Goal: Find specific page/section: Find specific page/section

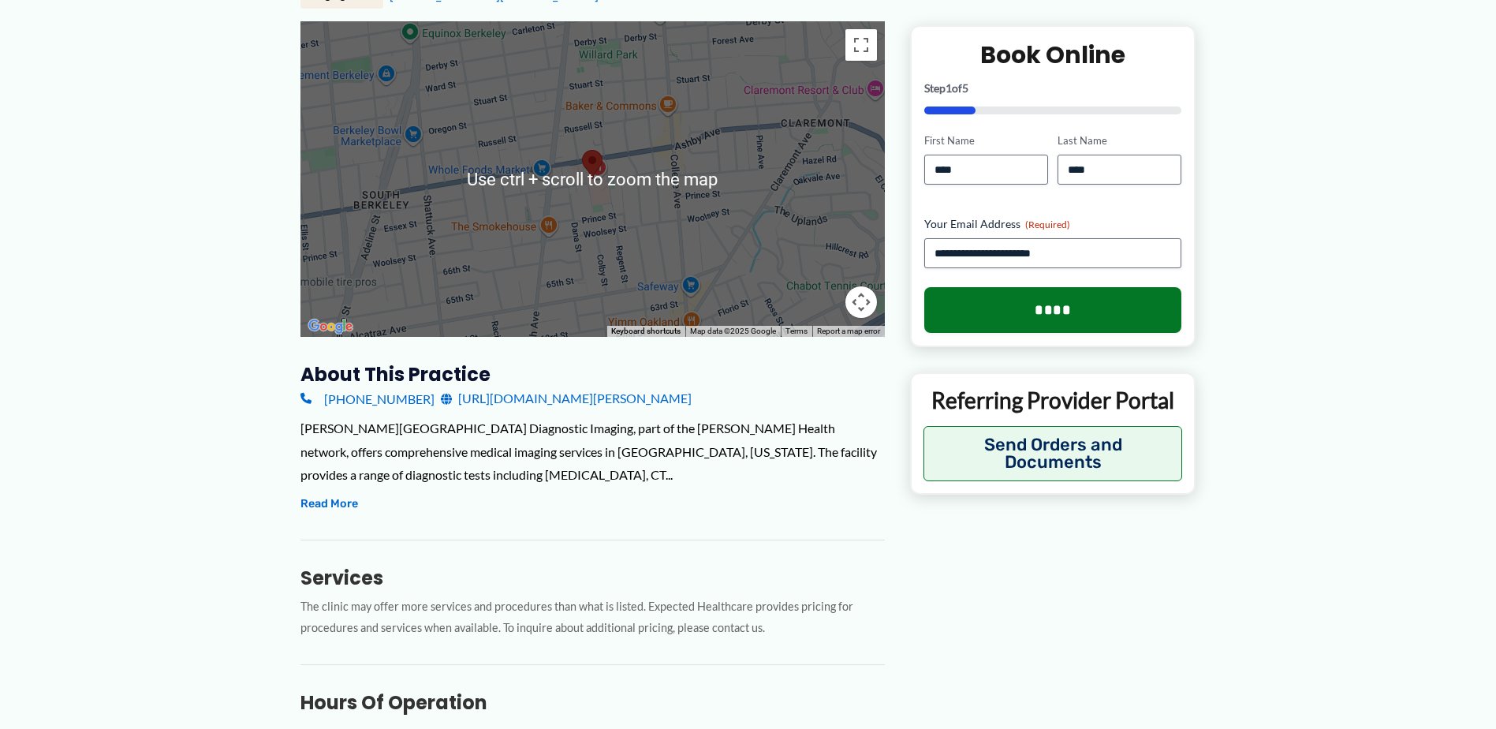
scroll to position [315, 0]
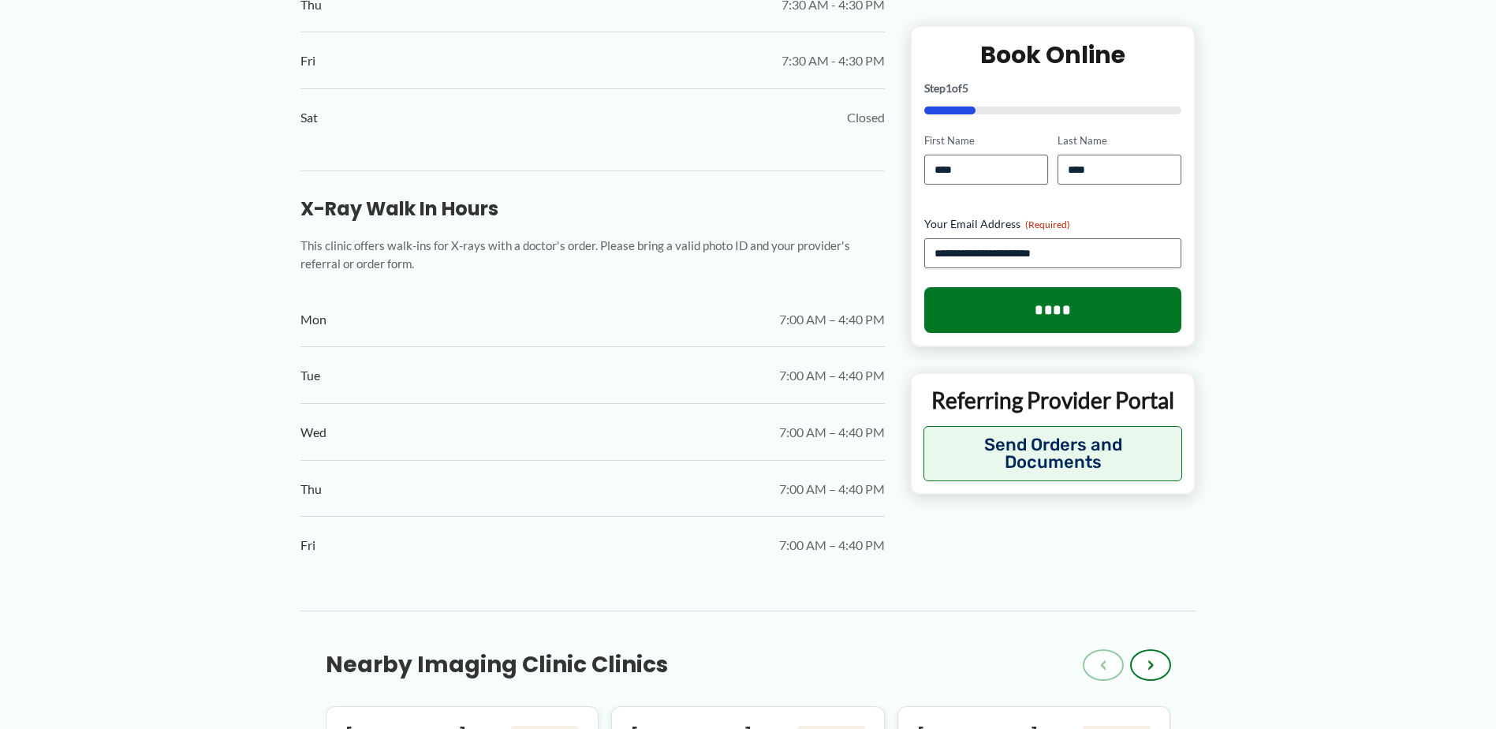
scroll to position [1498, 0]
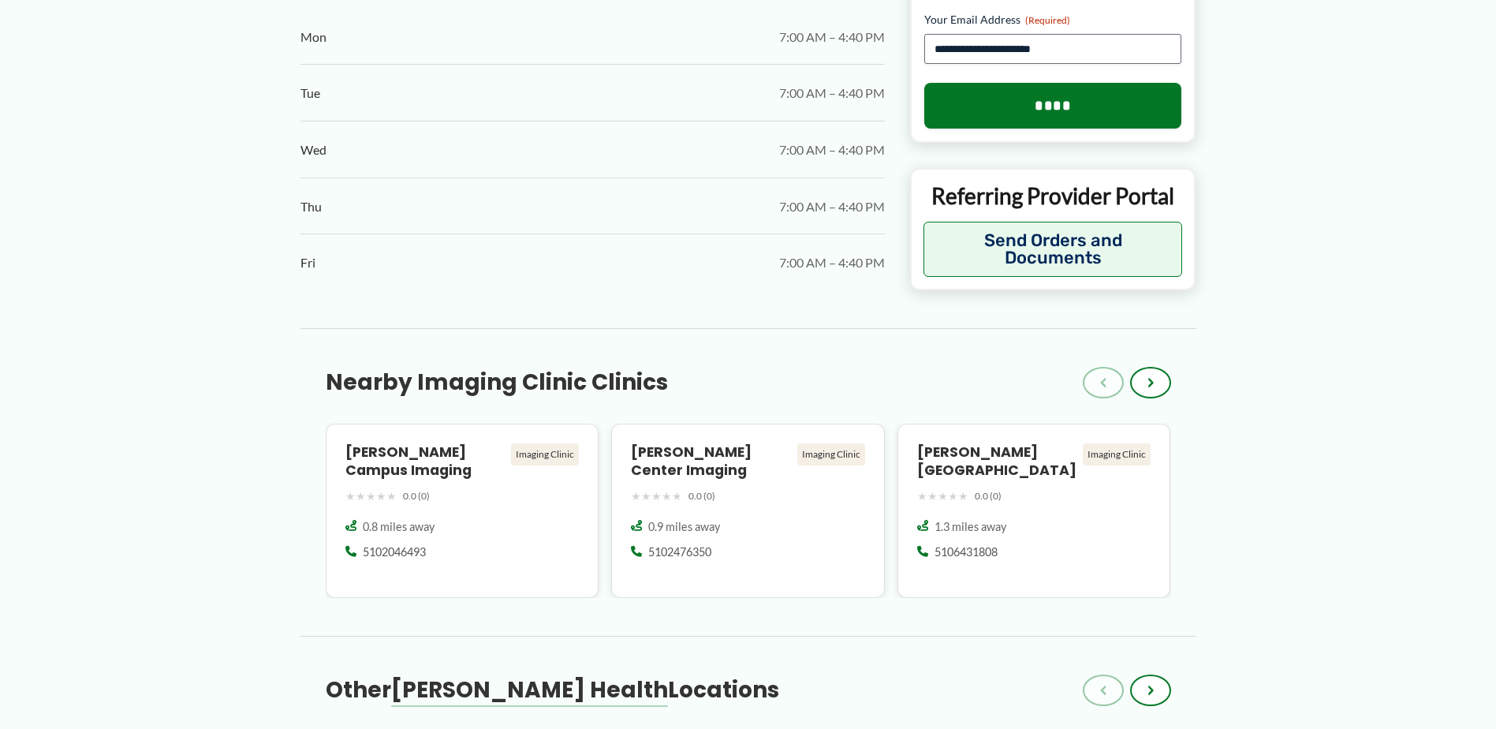
click at [267, 335] on div "← Back to Map [PERSON_NAME][GEOGRAPHIC_DATA] Diagnostic Imaging ★ ★ ★ ★ ★ 0.0 (…" at bounding box center [748, 108] width 978 height 3016
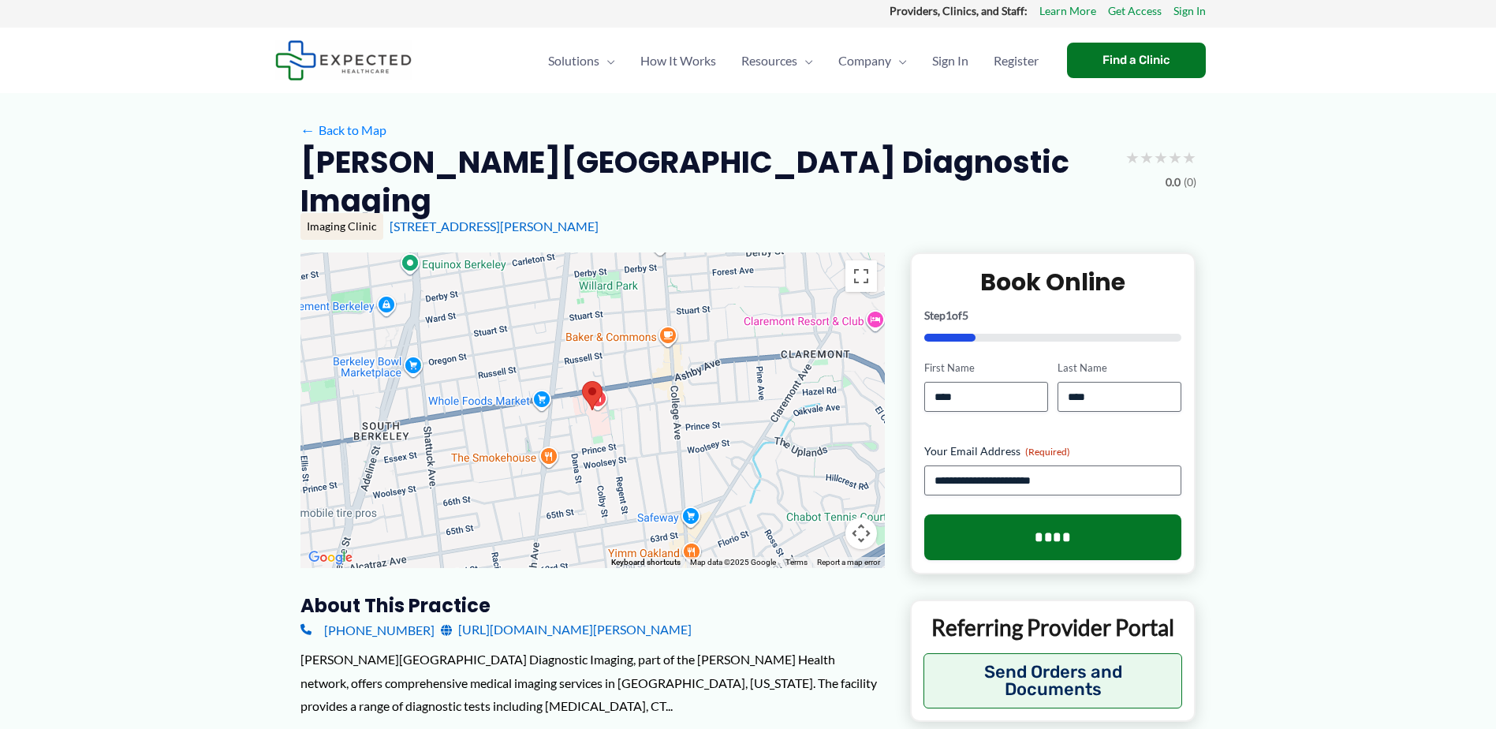
scroll to position [0, 0]
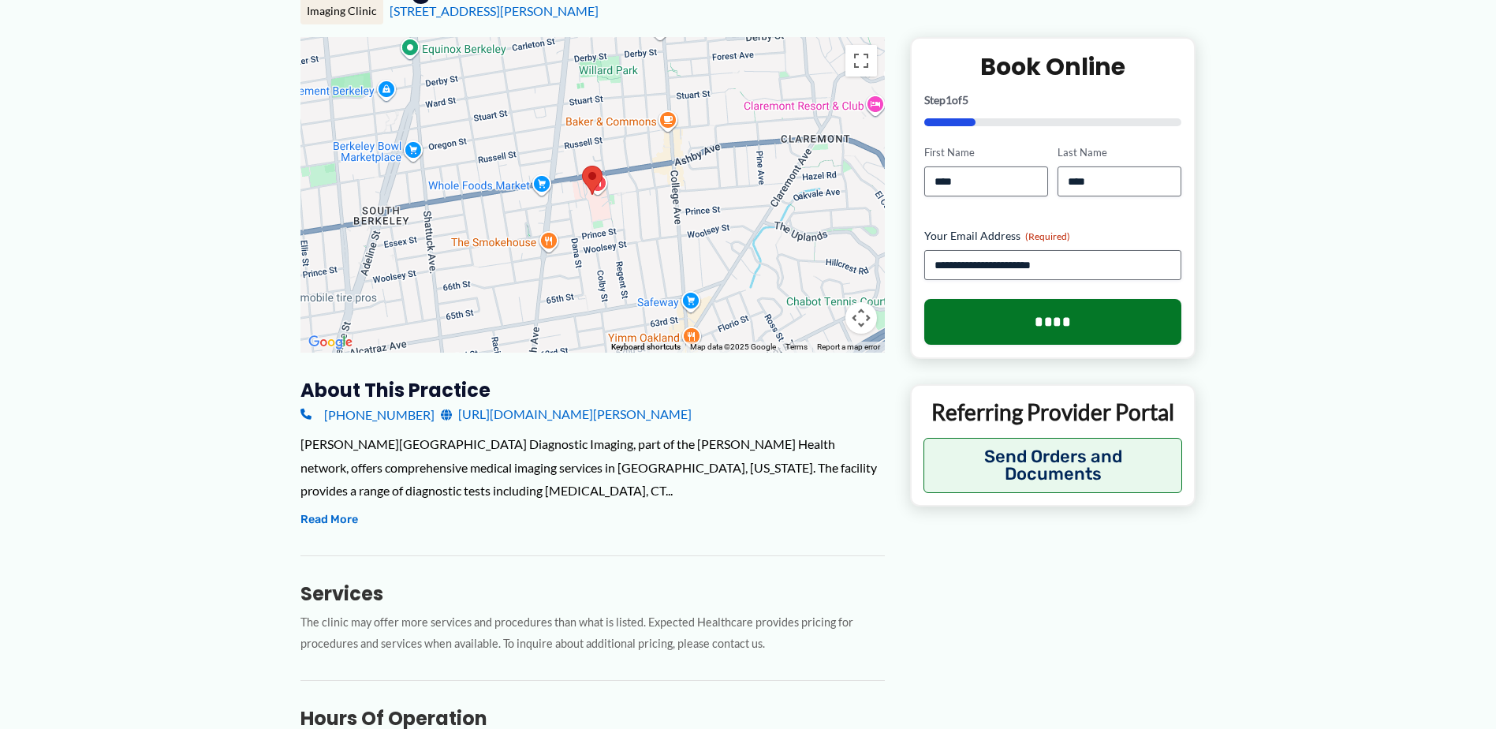
scroll to position [158, 0]
